Goal: Task Accomplishment & Management: Manage account settings

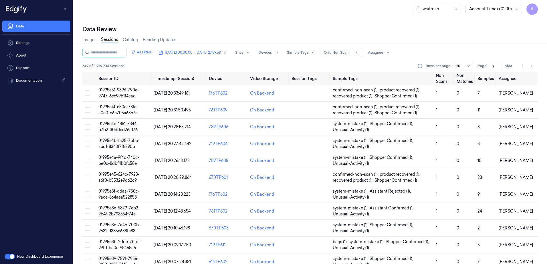
drag, startPoint x: 495, startPoint y: 65, endPoint x: 492, endPoint y: 67, distance: 3.7
click at [492, 67] on input "2" at bounding box center [496, 66] width 14 height 8
click at [207, 53] on span "[DATE] 00:00:00 - [DATE] 23:59:59" at bounding box center [193, 52] width 56 height 5
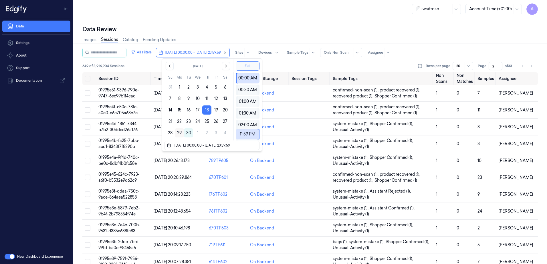
click at [178, 134] on button "29" at bounding box center [179, 132] width 9 height 9
type input "[DATE] 00:00:00 - [DATE] 23:59:59"
click at [220, 5] on div "waitrose Account Time (+01:00) A" at bounding box center [310, 9] width 474 height 18
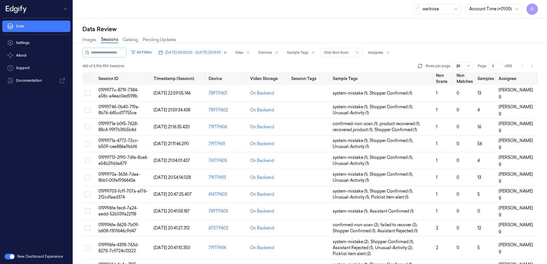
drag, startPoint x: 495, startPoint y: 64, endPoint x: 490, endPoint y: 68, distance: 6.0
click at [490, 68] on input "1" at bounding box center [496, 66] width 14 height 8
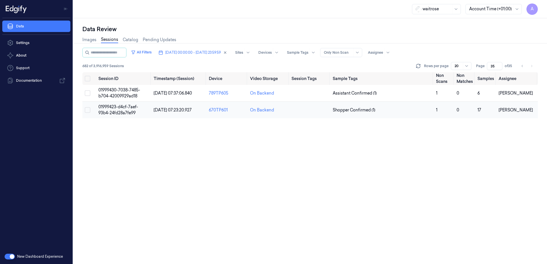
type input "35"
click at [119, 109] on span "01999423-d4cf-7aef-93b4-24fd28a7fe99" at bounding box center [118, 109] width 40 height 11
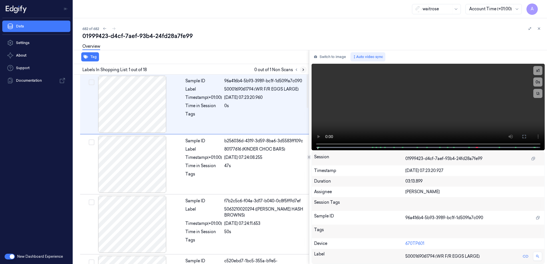
click at [304, 70] on icon at bounding box center [303, 70] width 4 height 4
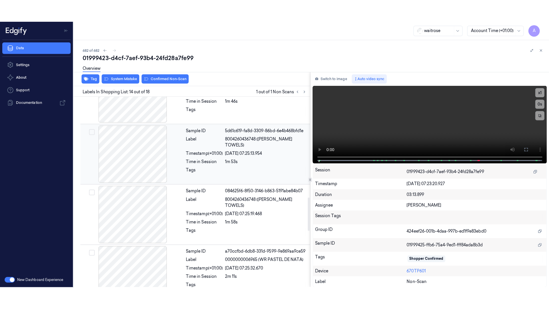
scroll to position [716, 0]
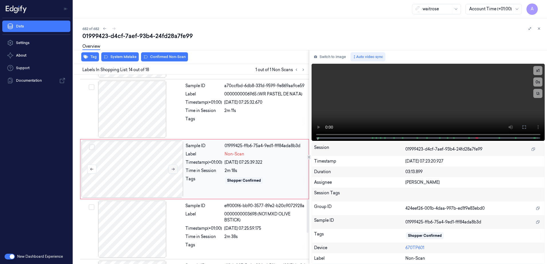
click at [171, 171] on icon at bounding box center [173, 169] width 4 height 4
click at [173, 171] on icon at bounding box center [173, 169] width 4 height 4
click at [437, 108] on video at bounding box center [429, 102] width 234 height 77
click at [522, 126] on icon at bounding box center [524, 127] width 5 height 5
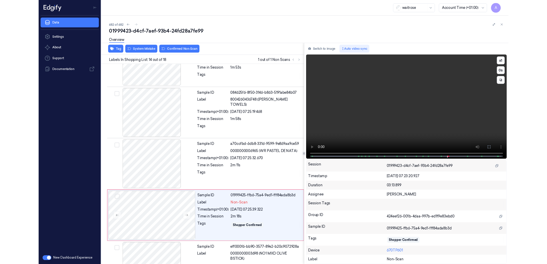
scroll to position [694, 0]
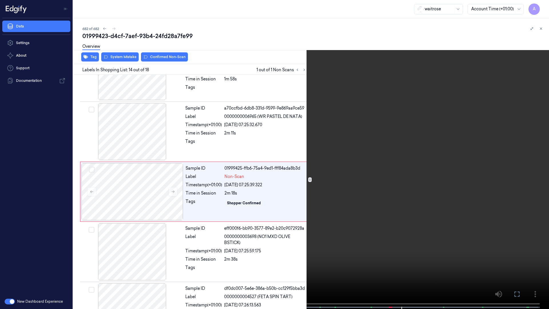
click at [0, 0] on button at bounding box center [0, 0] width 0 height 0
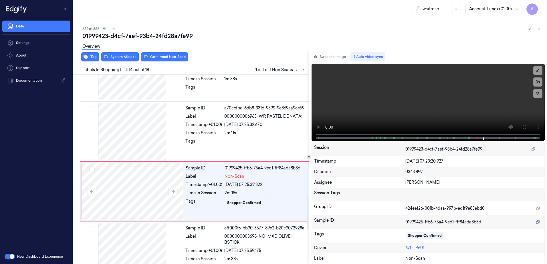
click at [117, 62] on div "Tag System Mistake Confirmed Non-Scan" at bounding box center [190, 57] width 238 height 14
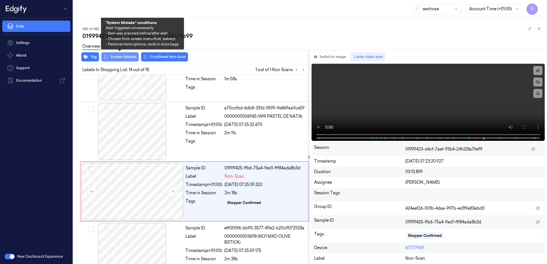
click at [117, 58] on button "System Mistake" at bounding box center [119, 56] width 37 height 9
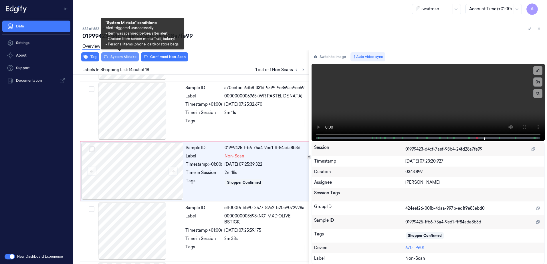
scroll to position [716, 0]
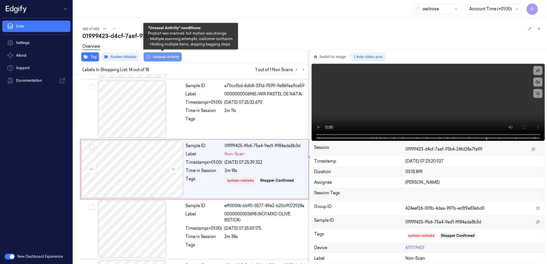
click at [167, 58] on button "Unusual Activity" at bounding box center [163, 56] width 38 height 9
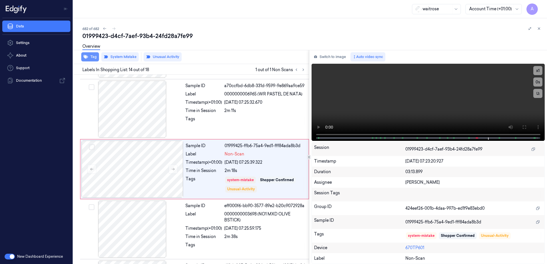
click at [89, 61] on button "Tag" at bounding box center [90, 56] width 18 height 9
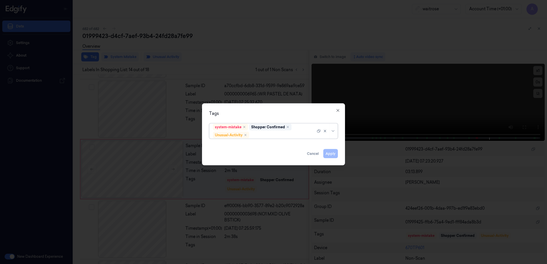
click at [256, 136] on div at bounding box center [282, 135] width 65 height 6
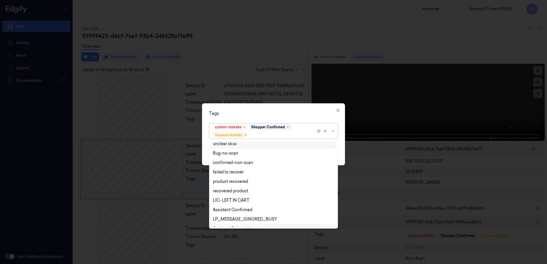
scroll to position [75, 0]
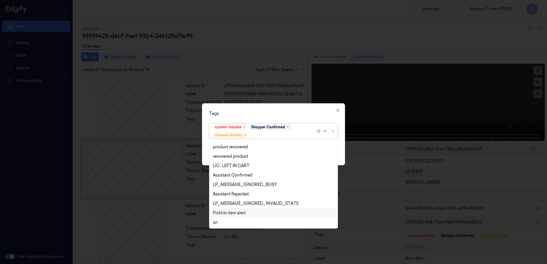
click at [231, 215] on div "Picklist item alert" at bounding box center [229, 213] width 33 height 6
click at [265, 112] on div "Tags" at bounding box center [273, 114] width 129 height 6
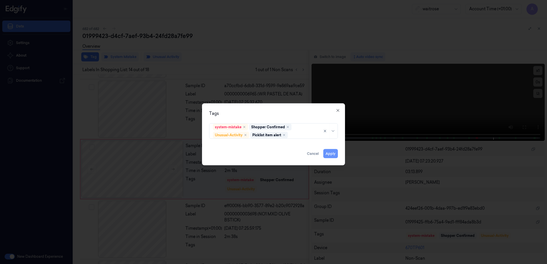
click at [327, 154] on button "Apply" at bounding box center [330, 153] width 15 height 9
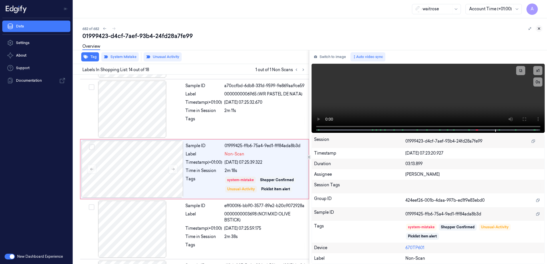
click at [540, 28] on icon at bounding box center [539, 29] width 4 height 4
